Goal: Task Accomplishment & Management: Manage account settings

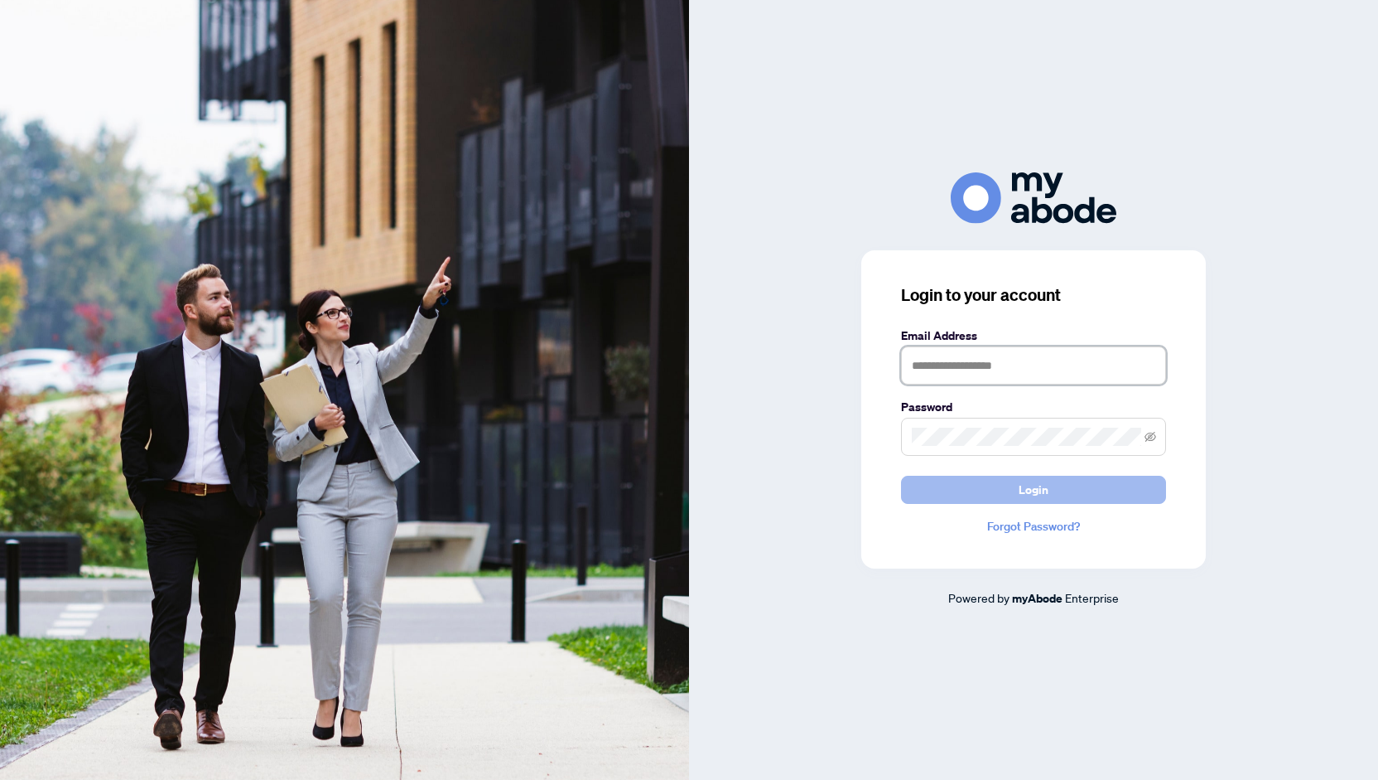
type input "**********"
click at [1040, 481] on span "Login" at bounding box center [1034, 489] width 30 height 27
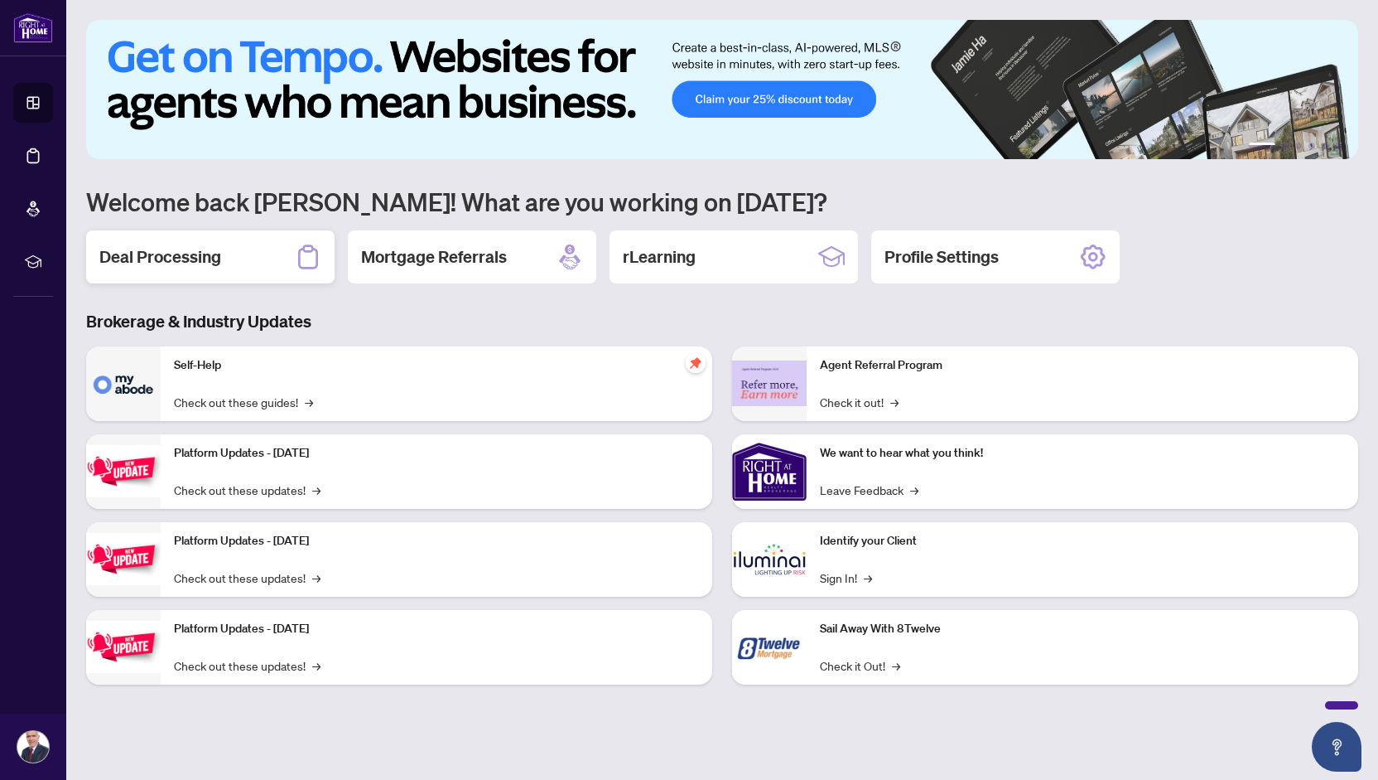
click at [188, 256] on h2 "Deal Processing" at bounding box center [160, 256] width 122 height 23
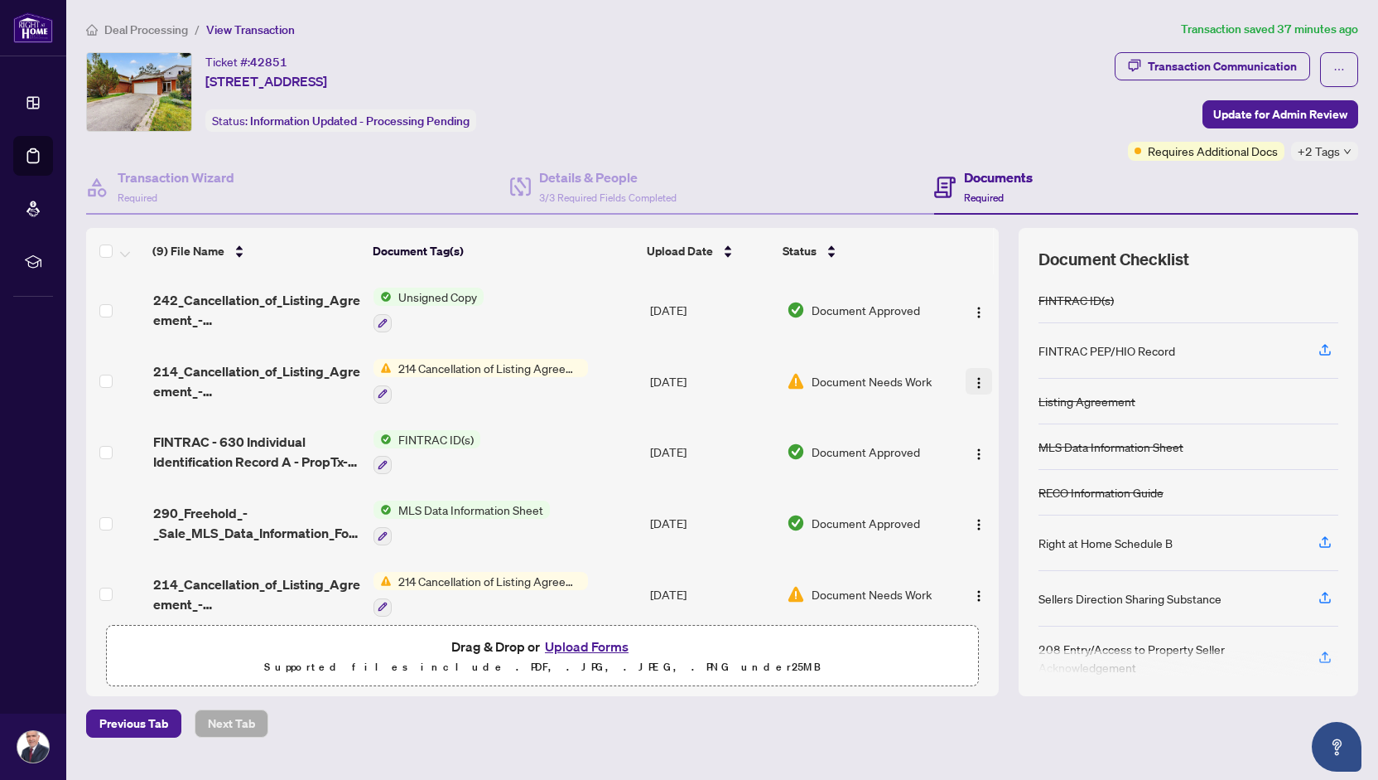
click at [973, 376] on img "button" at bounding box center [979, 382] width 13 height 13
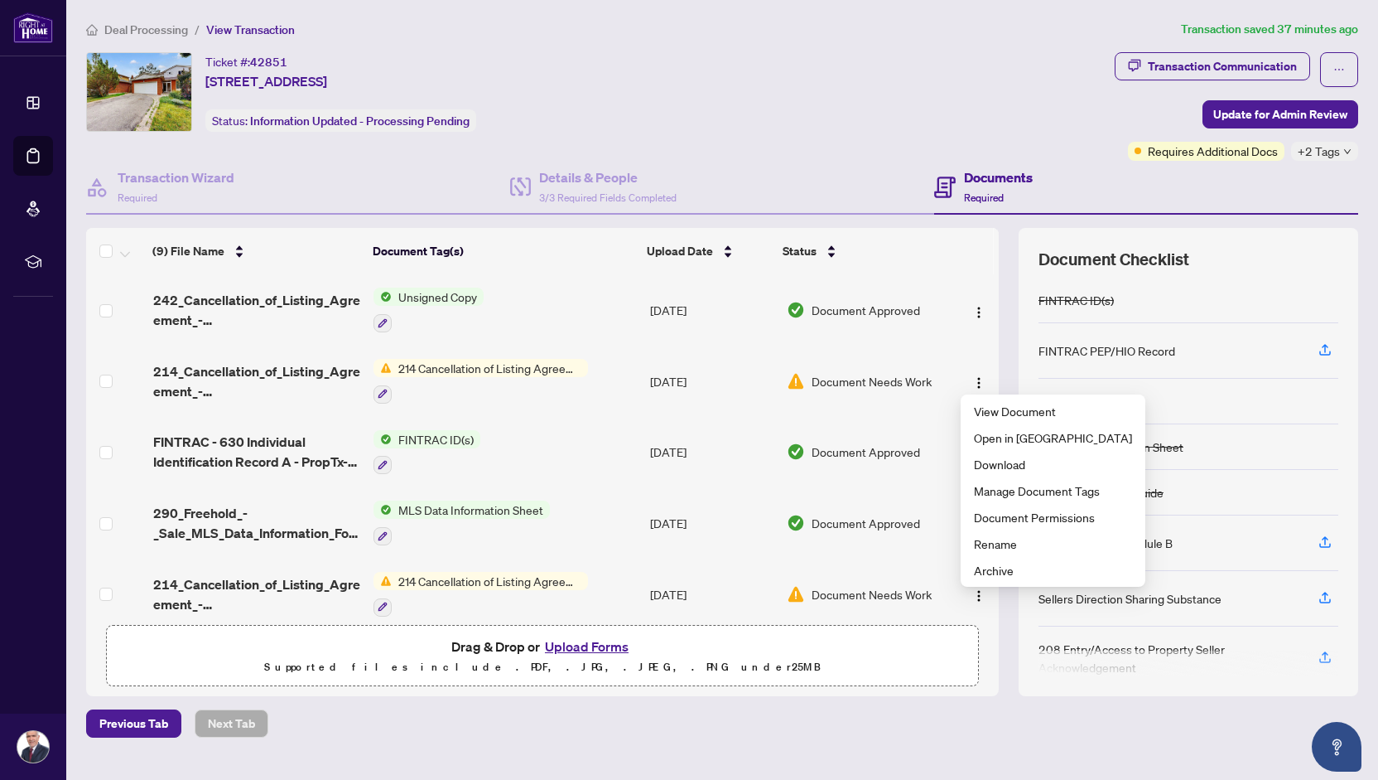
click at [979, 75] on div "Ticket #: 42851 52-52 Breckonwood Cres, Markham, Ontario L3T 5E8, Canada Status…" at bounding box center [597, 92] width 1022 height 80
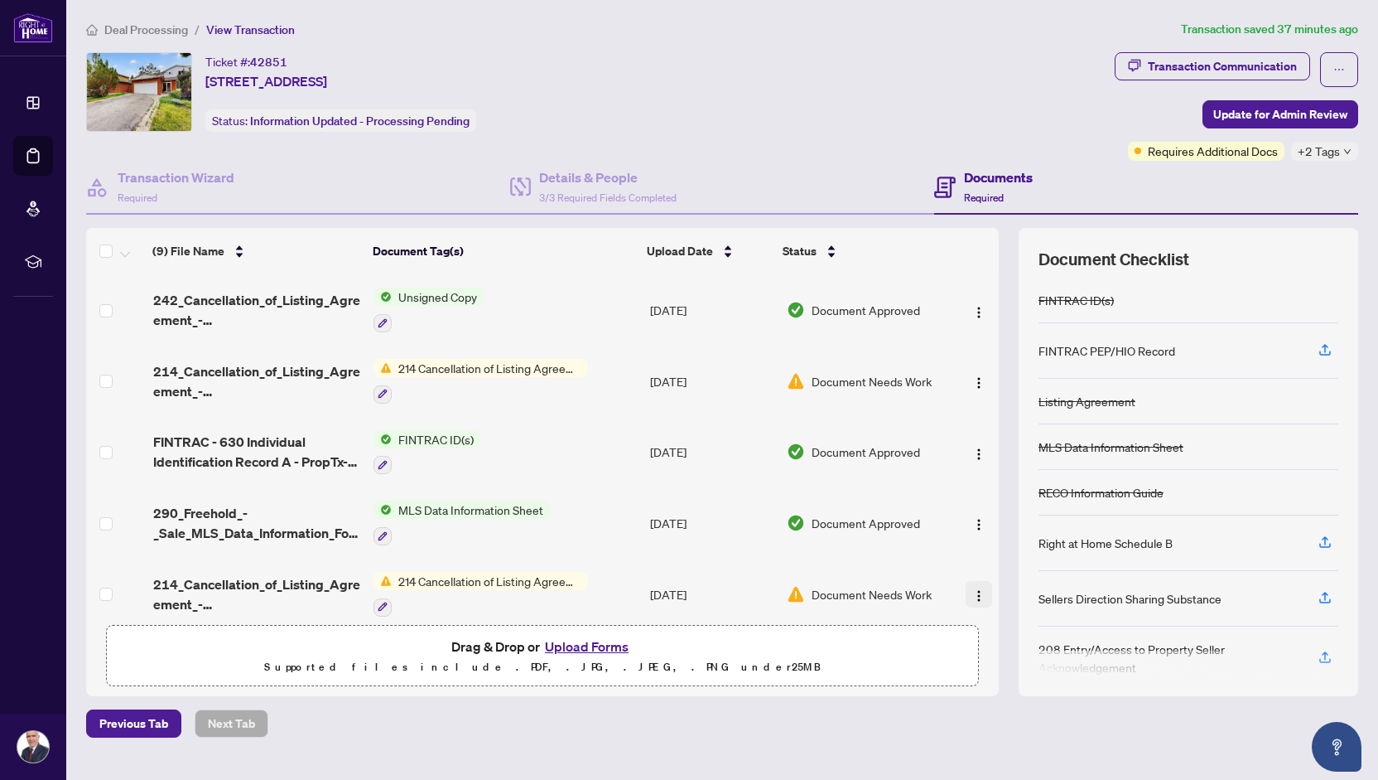
click at [973, 589] on img "button" at bounding box center [979, 595] width 13 height 13
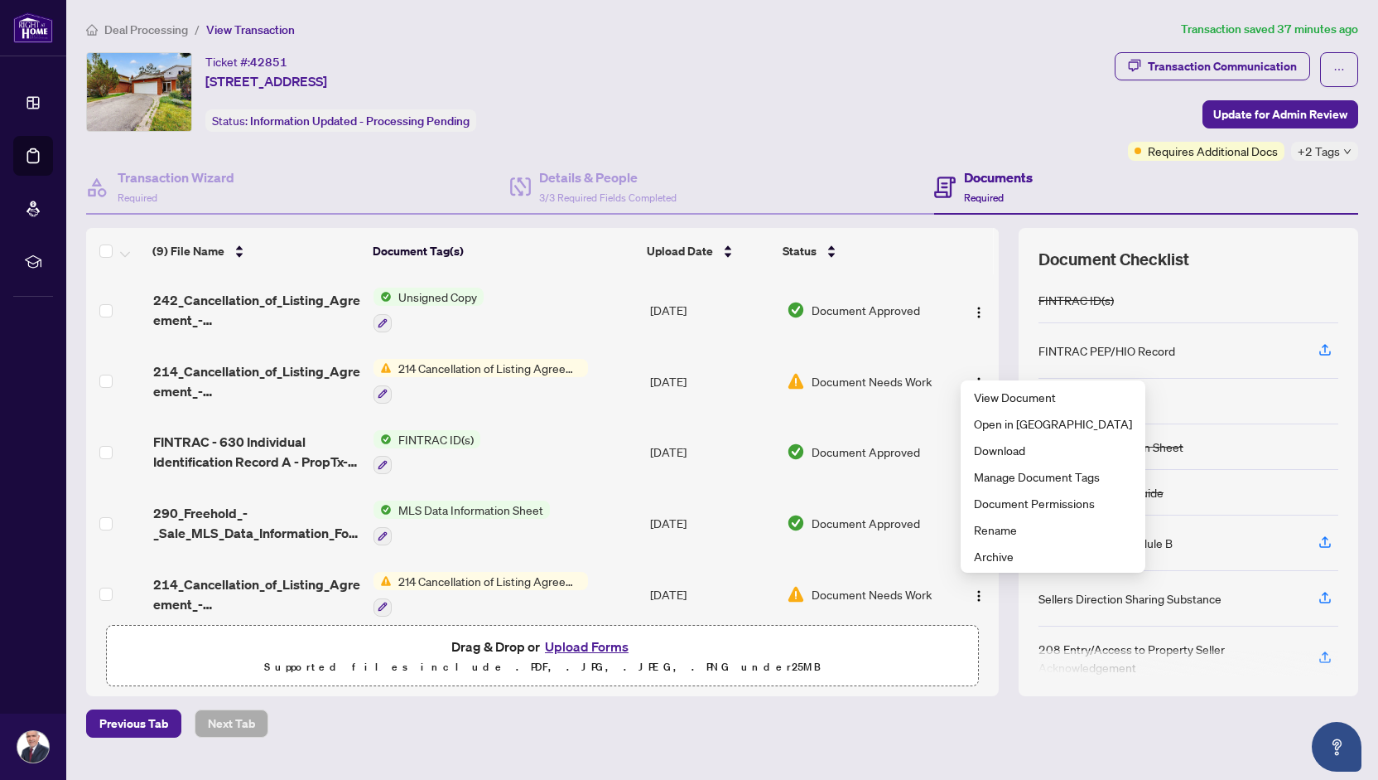
click at [871, 136] on div "Ticket #: 42851 52-52 Breckonwood Cres, Markham, Ontario L3T 5E8, Canada Status…" at bounding box center [597, 106] width 1029 height 109
